Goal: Task Accomplishment & Management: Use online tool/utility

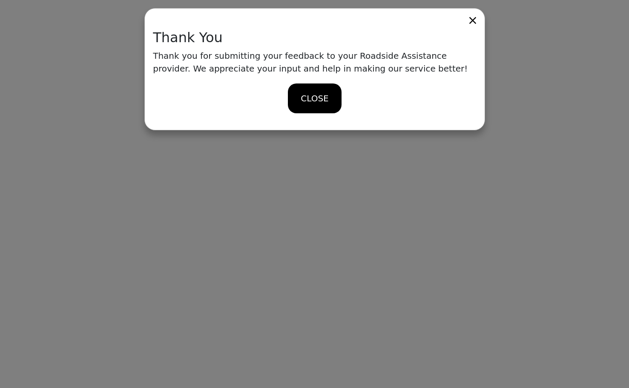
click at [323, 98] on span "CLOSE" at bounding box center [315, 98] width 28 height 13
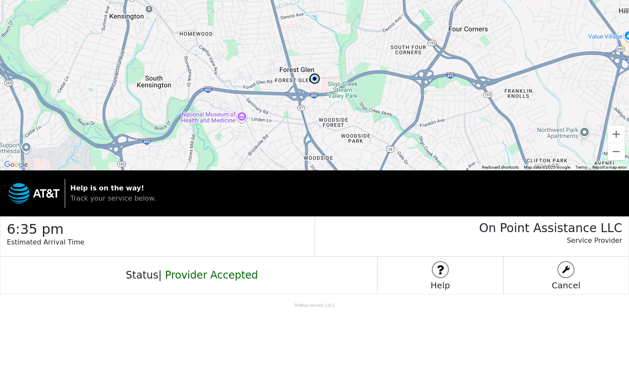
click at [317, 80] on img at bounding box center [314, 78] width 13 height 13
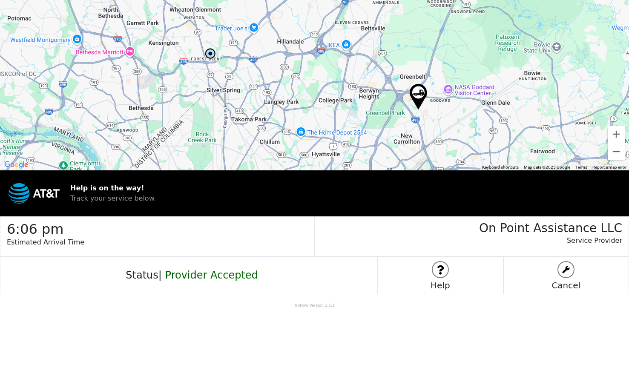
click at [270, 236] on h2 "6:06 pm" at bounding box center [161, 227] width 308 height 20
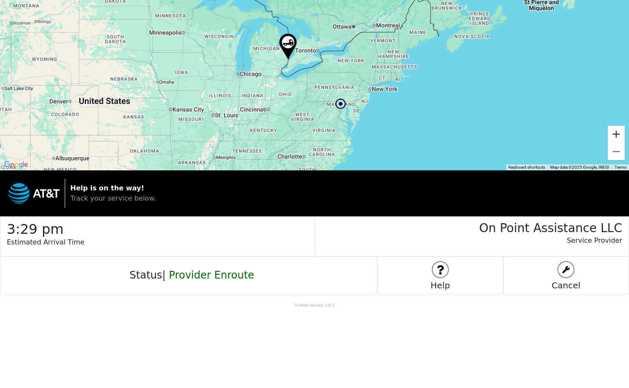
click at [615, 133] on button "Zoom in" at bounding box center [616, 134] width 17 height 17
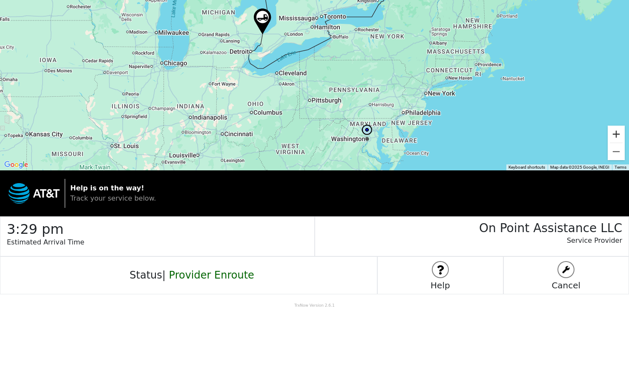
click at [615, 133] on button "Zoom in" at bounding box center [616, 134] width 17 height 17
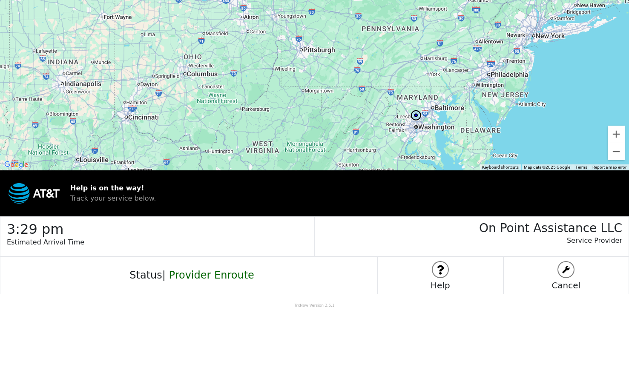
drag, startPoint x: 490, startPoint y: 107, endPoint x: 487, endPoint y: 42, distance: 64.4
click at [487, 42] on div at bounding box center [314, 85] width 629 height 170
click at [614, 133] on button "Zoom in" at bounding box center [616, 134] width 17 height 17
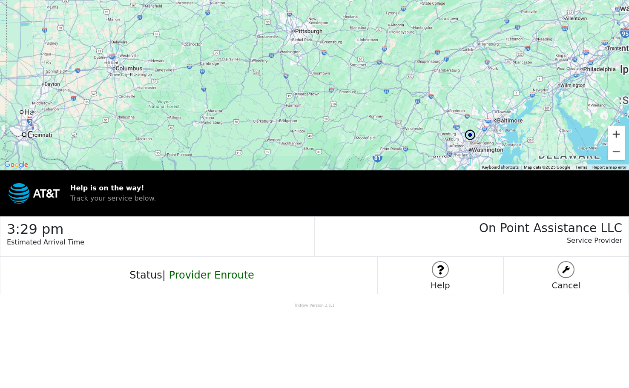
click at [614, 133] on button "Zoom in" at bounding box center [616, 134] width 17 height 17
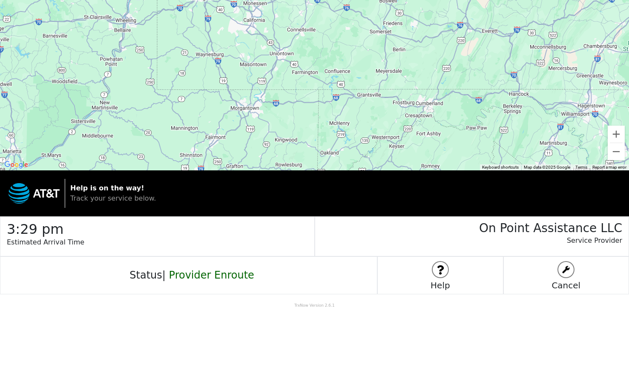
drag, startPoint x: 525, startPoint y: 105, endPoint x: 320, endPoint y: 54, distance: 211.2
click at [324, 55] on div at bounding box center [314, 85] width 629 height 170
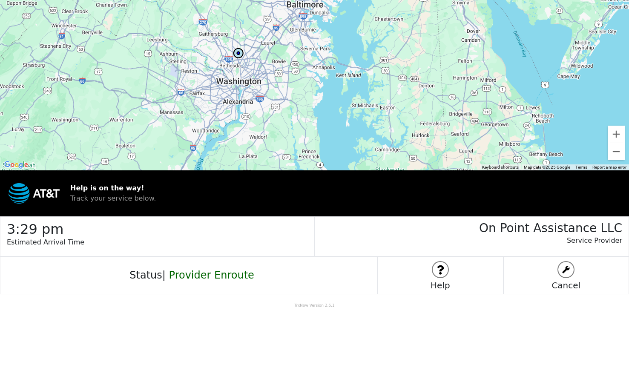
drag, startPoint x: 283, startPoint y: 72, endPoint x: 265, endPoint y: 17, distance: 58.2
click at [265, 17] on div at bounding box center [314, 85] width 629 height 170
click at [54, 230] on h2 "3:29 pm" at bounding box center [161, 227] width 308 height 20
click at [213, 58] on div at bounding box center [314, 85] width 629 height 170
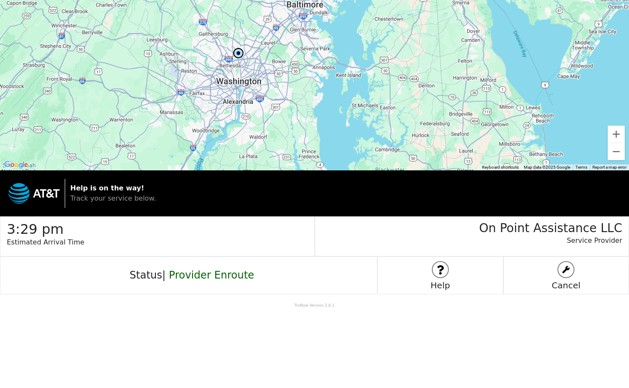
click at [213, 58] on div at bounding box center [314, 85] width 629 height 170
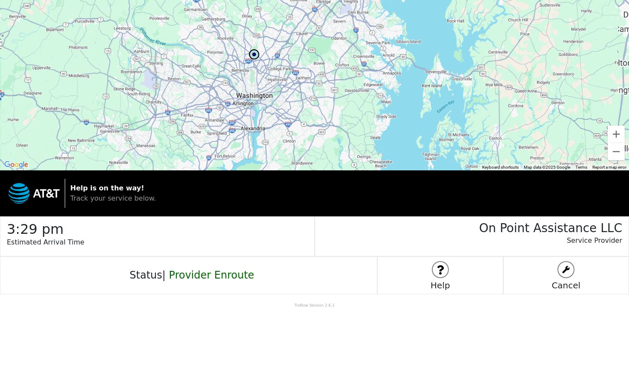
click at [213, 58] on div at bounding box center [314, 85] width 629 height 170
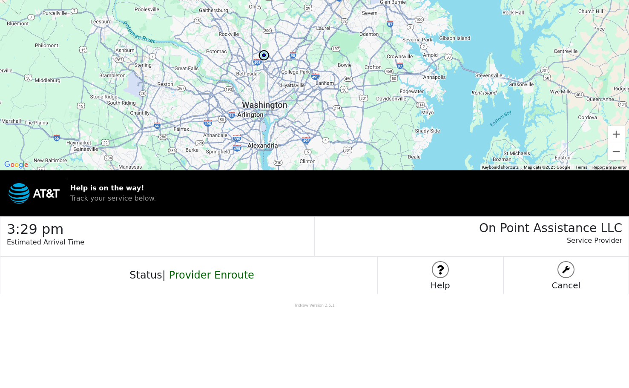
click at [246, 69] on div at bounding box center [314, 85] width 629 height 170
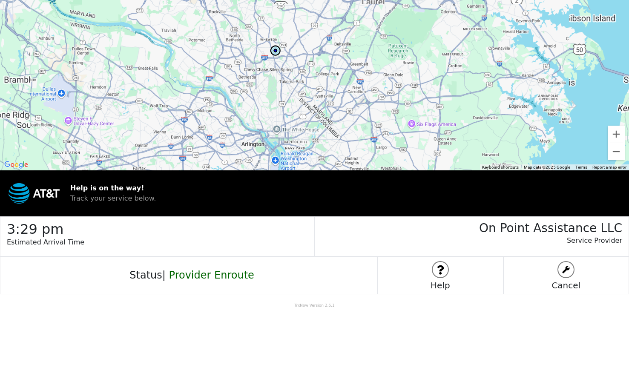
click at [246, 69] on div at bounding box center [314, 85] width 629 height 170
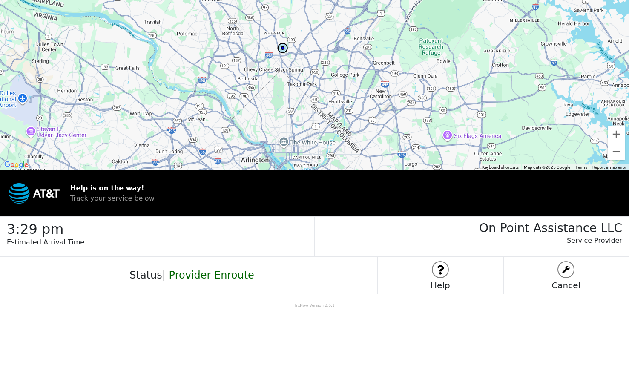
click at [271, 65] on div at bounding box center [314, 85] width 629 height 170
click at [271, 63] on div at bounding box center [314, 85] width 629 height 170
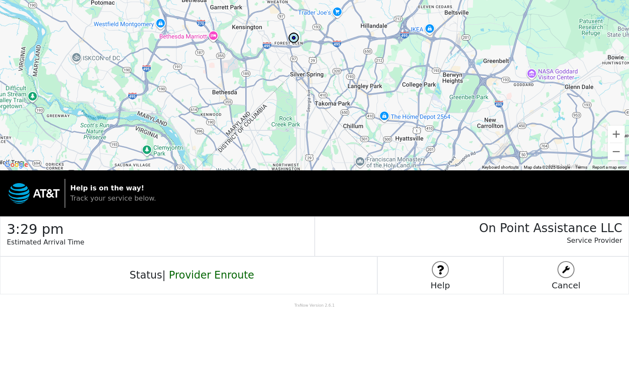
click at [271, 63] on div at bounding box center [314, 85] width 629 height 170
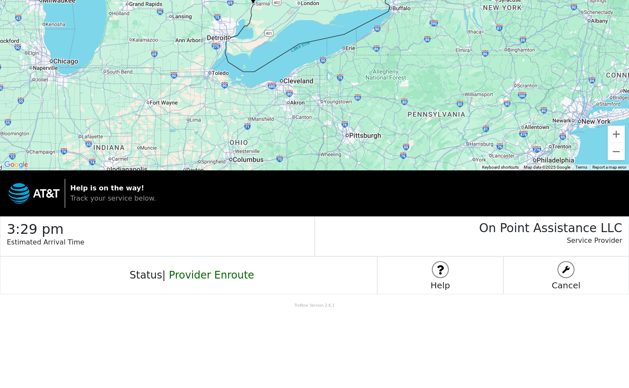
click at [300, 79] on div at bounding box center [314, 85] width 629 height 170
